Goal: Communication & Community: Answer question/provide support

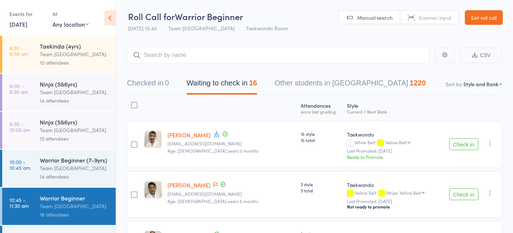
select select "10"
click at [494, 16] on link "Exit roll call" at bounding box center [484, 17] width 38 height 15
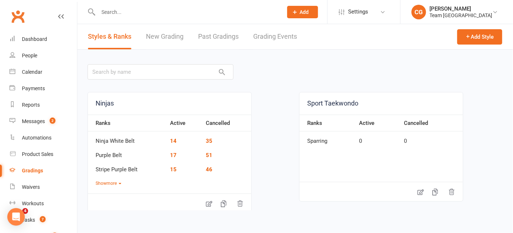
click at [274, 35] on link "Grading Events" at bounding box center [275, 36] width 44 height 25
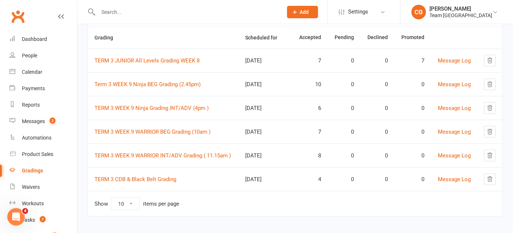
scroll to position [70, 0]
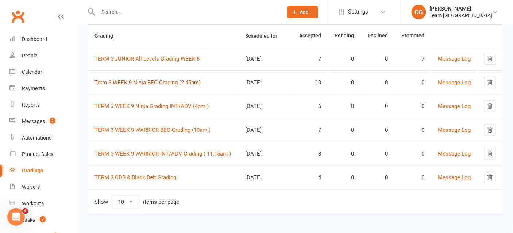
click at [176, 81] on link "Term 3 WEEK 9 Ninja BEG Grading (2.45pm)" at bounding box center [147, 82] width 106 height 7
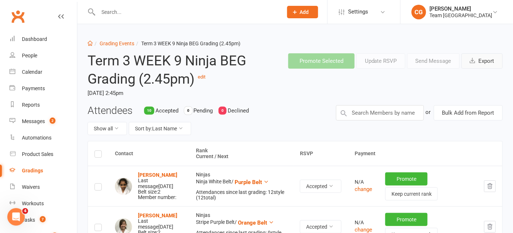
click at [486, 63] on button "Export" at bounding box center [482, 60] width 41 height 15
click at [115, 41] on link "Grading Events" at bounding box center [117, 43] width 35 height 6
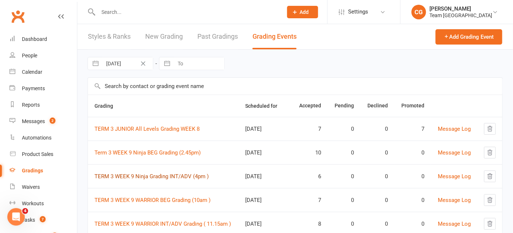
click at [134, 175] on link "TERM 3 WEEK 9 Ninja Grading INT/ADV (4pm )" at bounding box center [151, 176] width 114 height 7
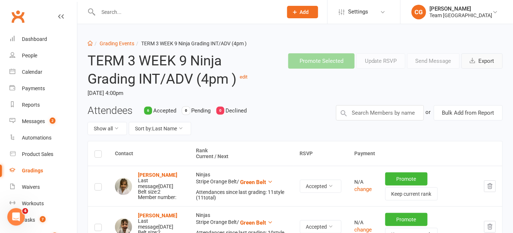
click at [490, 63] on button "Export" at bounding box center [482, 60] width 41 height 15
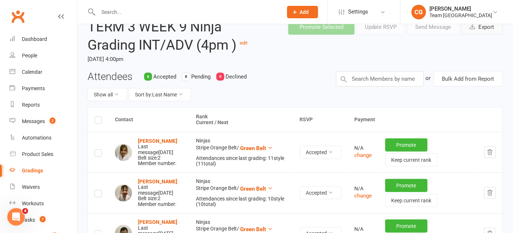
scroll to position [10, 0]
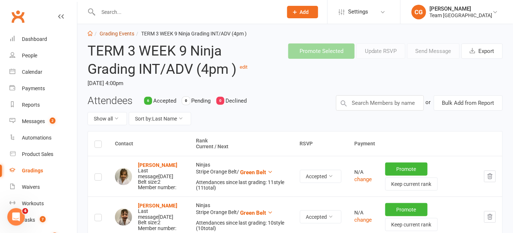
click at [114, 35] on link "Grading Events" at bounding box center [117, 34] width 35 height 6
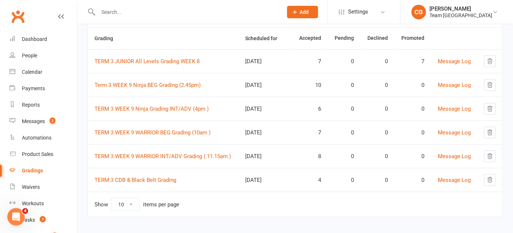
scroll to position [68, 0]
click at [149, 129] on link "TERM 3 WEEK 9 WARRIOR BEG Grading (10am )" at bounding box center [152, 132] width 116 height 7
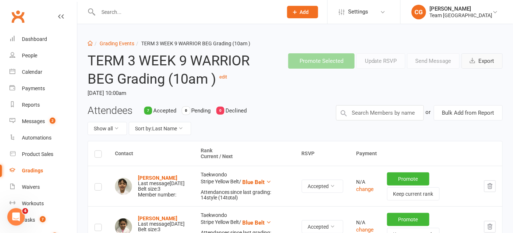
click at [484, 57] on button "Export" at bounding box center [482, 60] width 41 height 15
click at [112, 43] on link "Grading Events" at bounding box center [117, 43] width 35 height 6
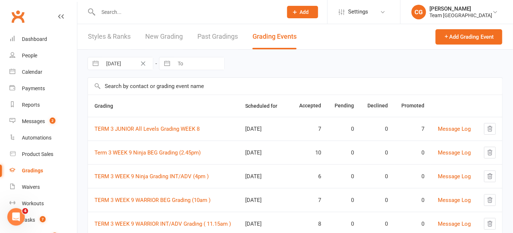
scroll to position [70, 0]
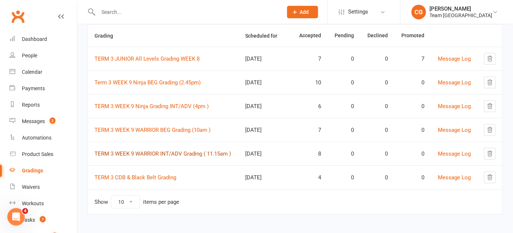
click at [140, 152] on link "TERM 3 WEEK 9 WARRIOR INT/ADV Grading ( 11.15am )" at bounding box center [162, 153] width 136 height 7
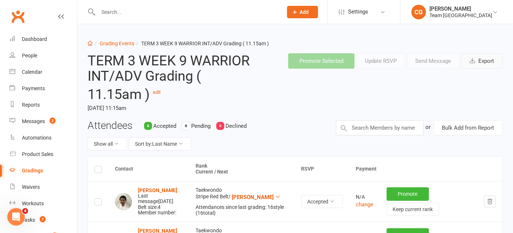
click at [480, 61] on button "Export" at bounding box center [482, 60] width 41 height 15
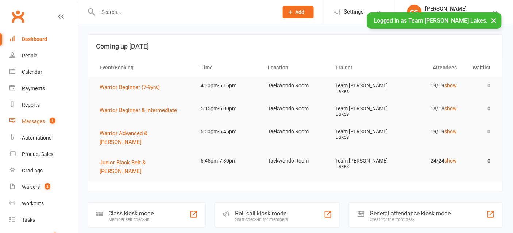
click at [32, 124] on div "Messages" at bounding box center [33, 121] width 23 height 6
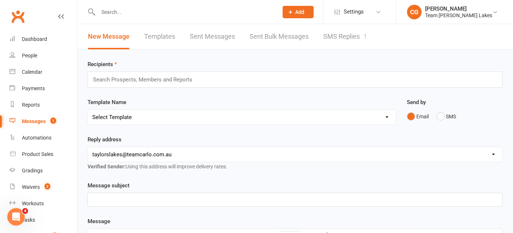
click at [349, 36] on link "SMS Replies 1" at bounding box center [345, 36] width 44 height 25
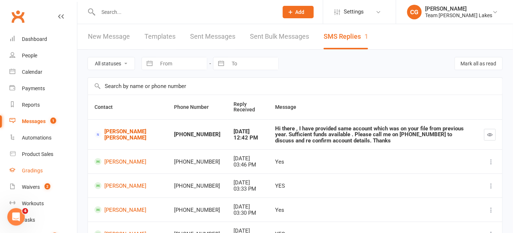
click at [30, 168] on div "Gradings" at bounding box center [32, 170] width 21 height 6
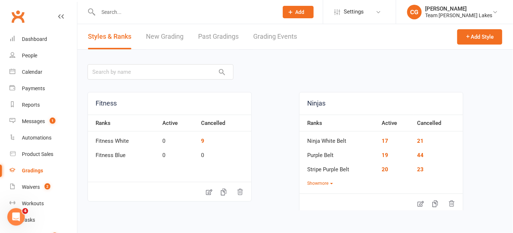
click at [276, 36] on link "Grading Events" at bounding box center [275, 36] width 44 height 25
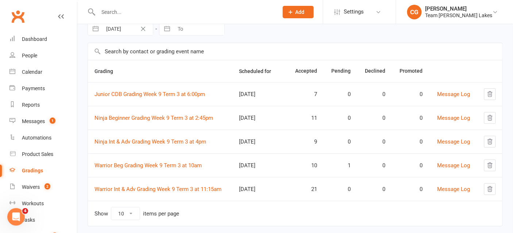
scroll to position [47, 0]
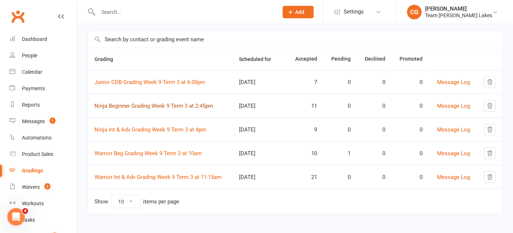
click at [153, 107] on link "Ninja Beginner Grading Week 9 Term 3 at 2:45pm" at bounding box center [153, 106] width 119 height 7
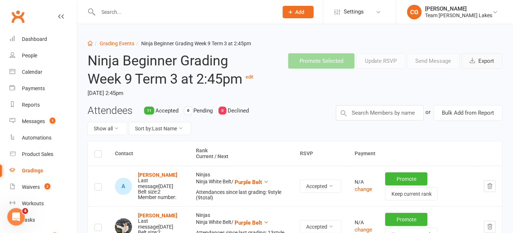
click at [482, 59] on button "Export" at bounding box center [482, 60] width 41 height 15
click at [116, 43] on link "Grading Events" at bounding box center [117, 43] width 35 height 6
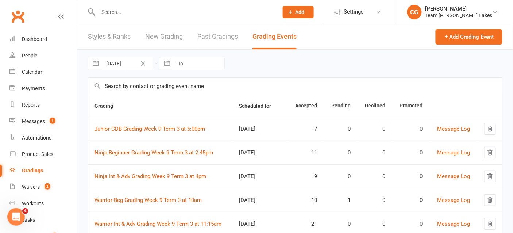
click at [128, 179] on td "Ninja Int & Adv Grading Week 9 Term 3 at 4pm" at bounding box center [160, 176] width 145 height 24
click at [130, 171] on td "Ninja Int & Adv Grading Week 9 Term 3 at 4pm" at bounding box center [160, 176] width 145 height 24
click at [132, 175] on link "Ninja Int & Adv Grading Week 9 Term 3 at 4pm" at bounding box center [150, 176] width 112 height 7
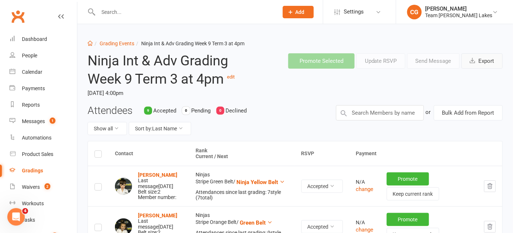
click at [488, 63] on button "Export" at bounding box center [482, 60] width 41 height 15
click at [107, 43] on link "Grading Events" at bounding box center [117, 43] width 35 height 6
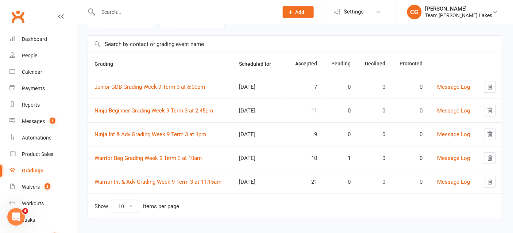
scroll to position [43, 0]
click at [148, 154] on link "Warrior Beg Grading Week 9 Term 3 at 10am" at bounding box center [147, 157] width 107 height 7
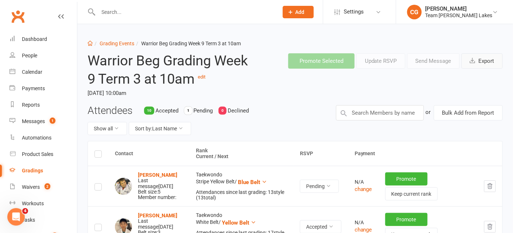
click at [491, 61] on button "Export" at bounding box center [482, 60] width 41 height 15
click at [103, 42] on link "Grading Events" at bounding box center [117, 43] width 35 height 6
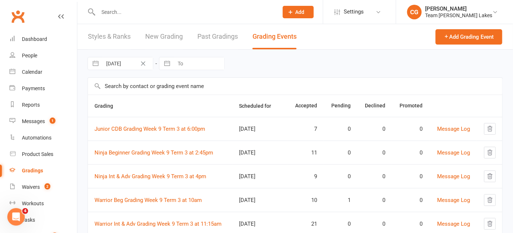
scroll to position [47, 0]
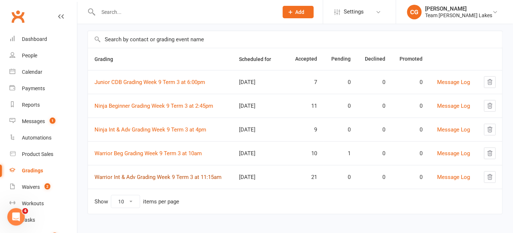
click at [116, 174] on link "Warrior Int & Adv Grading Week 9 Term 3 at 11:15am" at bounding box center [157, 177] width 127 height 7
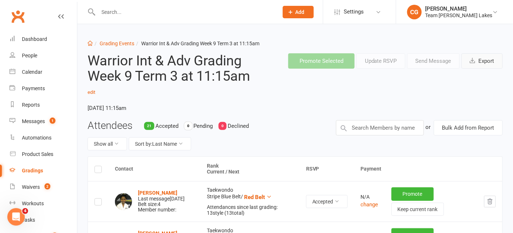
click at [481, 55] on button "Export" at bounding box center [482, 60] width 41 height 15
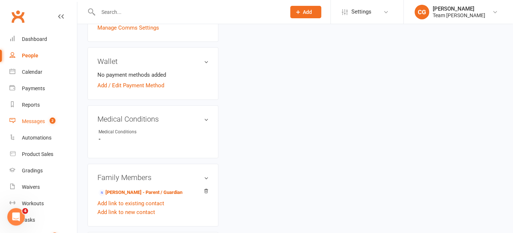
click at [32, 121] on div "Messages" at bounding box center [33, 121] width 23 height 6
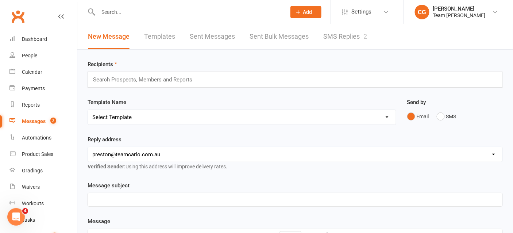
click at [354, 38] on link "SMS Replies 2" at bounding box center [345, 36] width 44 height 25
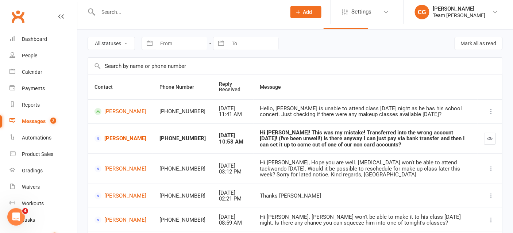
scroll to position [22, 0]
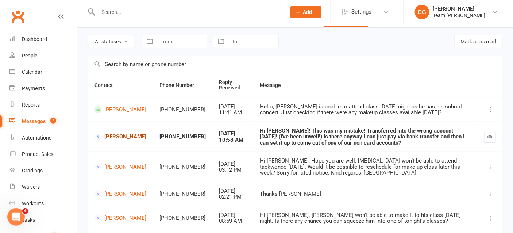
click at [133, 136] on link "Madi Roberts" at bounding box center [120, 136] width 52 height 7
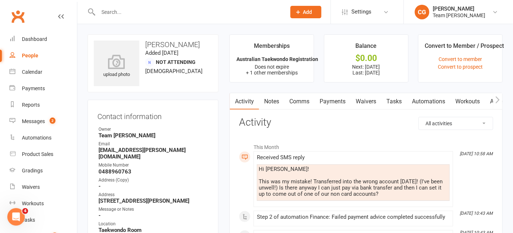
click at [298, 98] on link "Comms" at bounding box center [299, 101] width 30 height 17
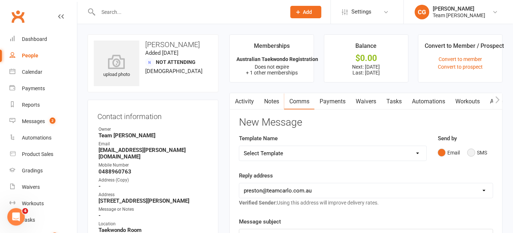
click at [474, 151] on button "SMS" at bounding box center [477, 153] width 20 height 14
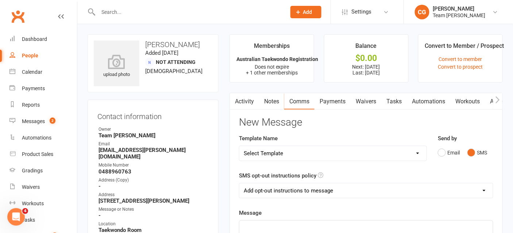
click at [287, 193] on select "Add opt-out instructions to message Do not add opt-out instructions to message" at bounding box center [366, 190] width 254 height 15
select select "1"
click at [239, 183] on select "Add opt-out instructions to message Do not add opt-out instructions to message" at bounding box center [366, 190] width 254 height 15
click at [256, 223] on p "﻿" at bounding box center [366, 227] width 245 height 9
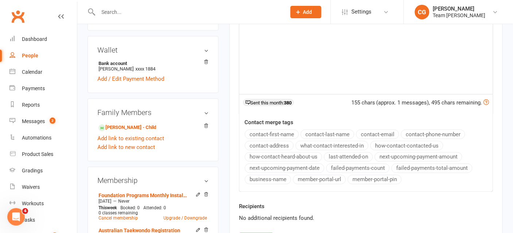
scroll to position [272, 0]
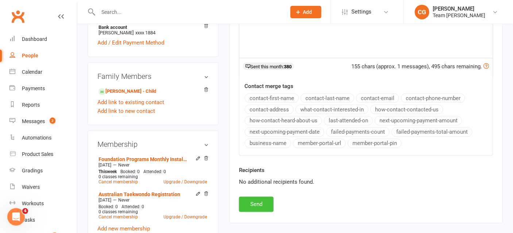
click at [252, 197] on button "Send" at bounding box center [256, 204] width 35 height 15
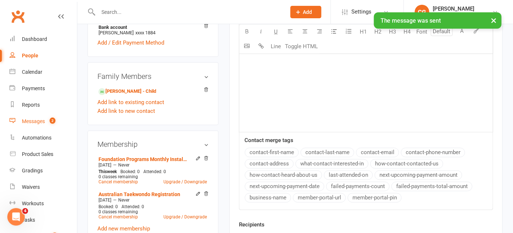
click at [34, 120] on div "Messages" at bounding box center [33, 121] width 23 height 6
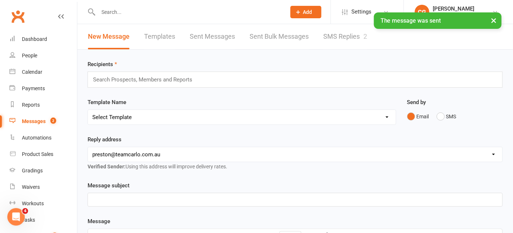
click at [339, 35] on link "SMS Replies 2" at bounding box center [345, 36] width 44 height 25
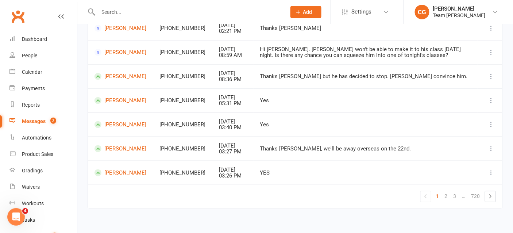
scroll to position [189, 0]
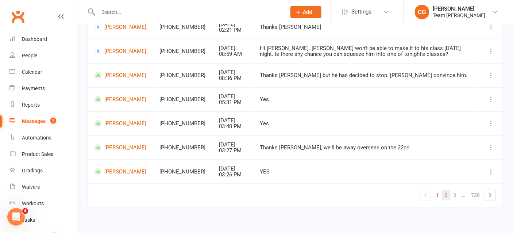
click at [447, 190] on link "2" at bounding box center [446, 195] width 9 height 10
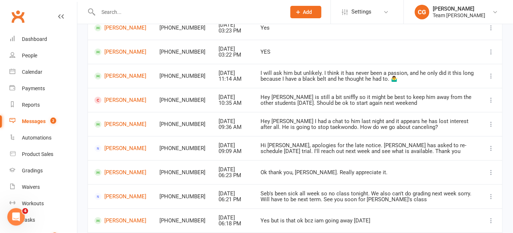
scroll to position [179, 0]
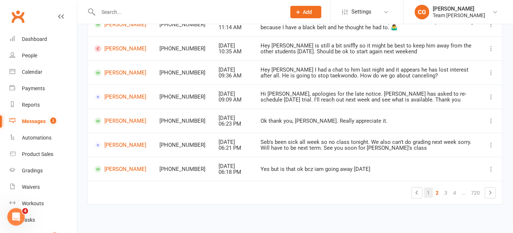
click at [429, 191] on link "1" at bounding box center [428, 193] width 9 height 10
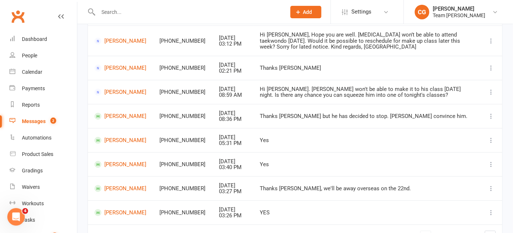
scroll to position [147, 0]
